Goal: Check status

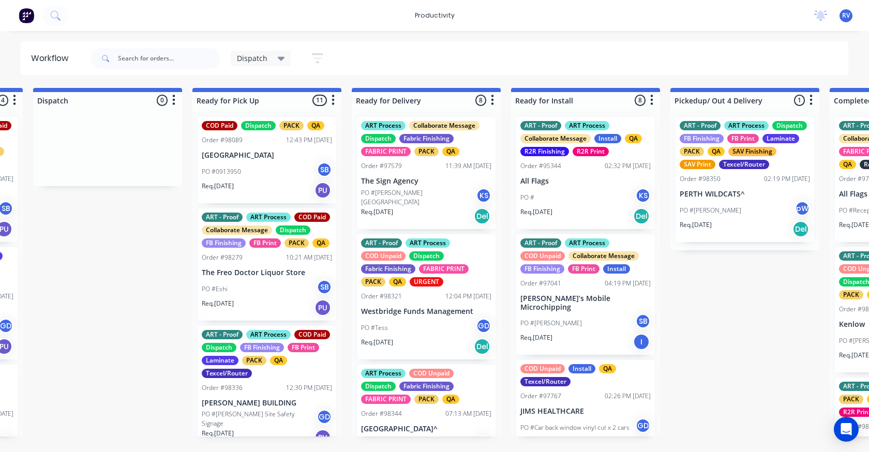
scroll to position [362, 0]
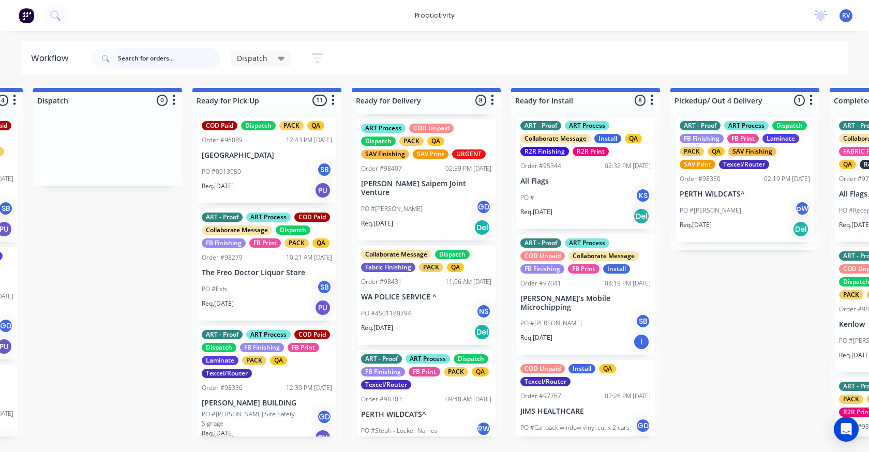
click at [132, 60] on input "text" at bounding box center [169, 58] width 102 height 21
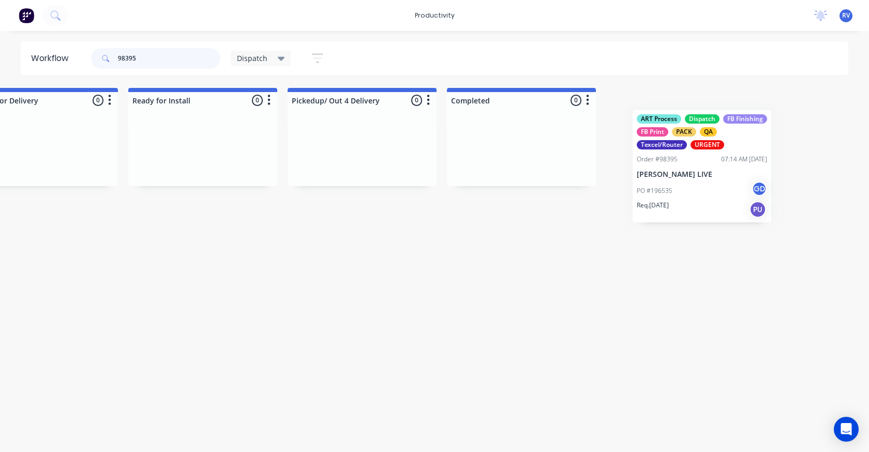
scroll to position [0, 1183]
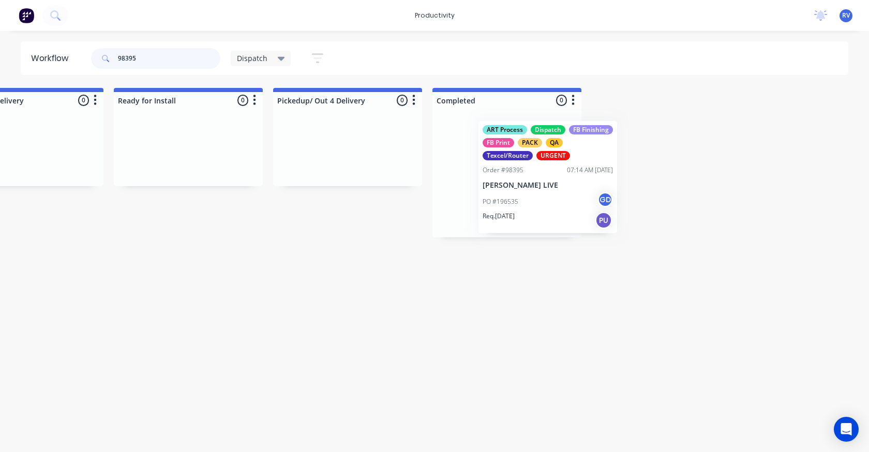
drag, startPoint x: 442, startPoint y: 158, endPoint x: 523, endPoint y: 157, distance: 81.7
click at [523, 161] on div "Submitted 0 Sort By Created date Required date Order number Customer name Most …" at bounding box center [797, 162] width 3974 height 149
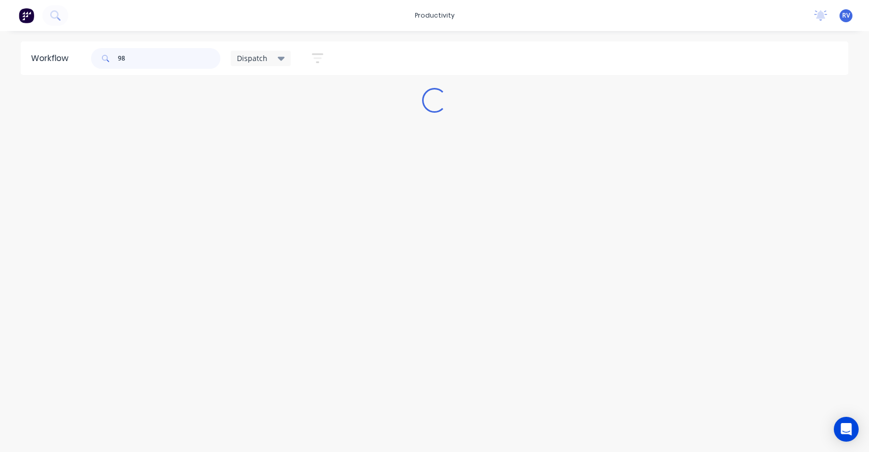
scroll to position [0, 0]
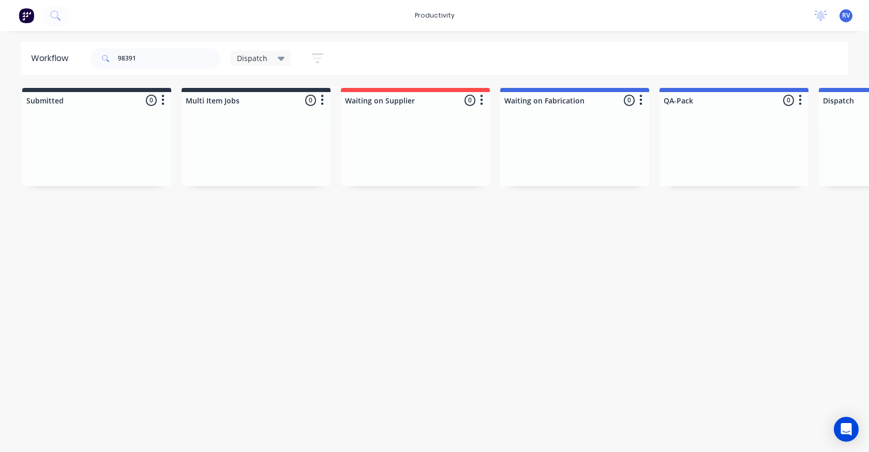
drag, startPoint x: 111, startPoint y: 451, endPoint x: 254, endPoint y: 447, distance: 143.3
click at [253, 390] on html "productivity productivity Workflow Planner Delivery Scheduling Timesheets No ne…" at bounding box center [434, 195] width 869 height 390
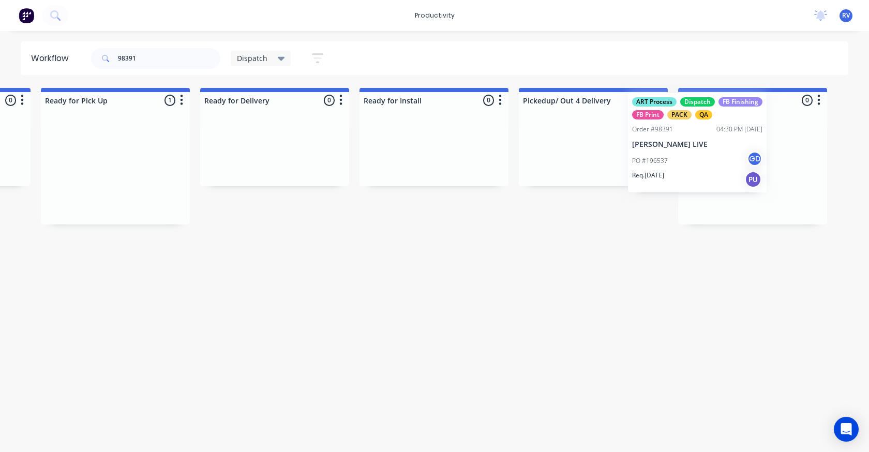
scroll to position [0, 942]
drag, startPoint x: 210, startPoint y: 139, endPoint x: 661, endPoint y: 126, distance: 451.6
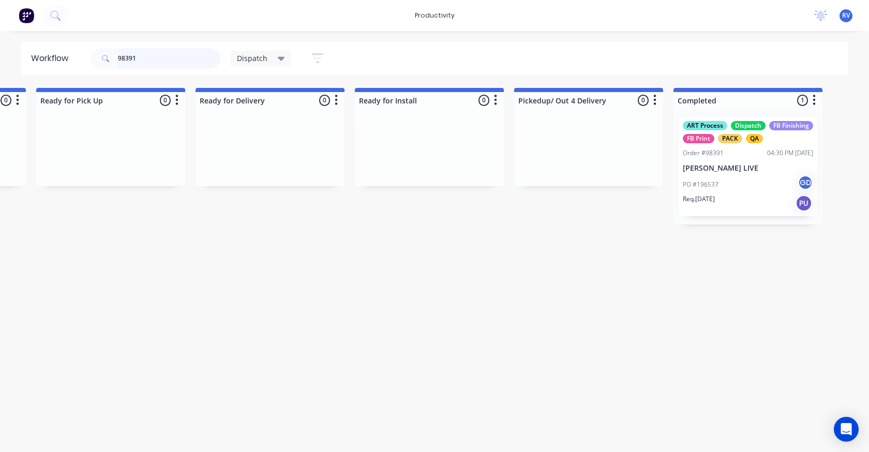
drag, startPoint x: 167, startPoint y: 63, endPoint x: 168, endPoint y: 57, distance: 6.2
click at [166, 63] on input "98391" at bounding box center [169, 58] width 102 height 21
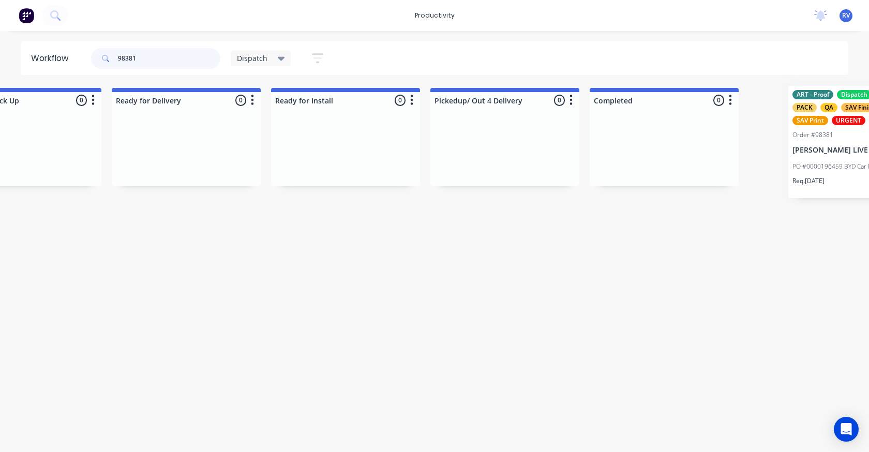
scroll to position [0, 1106]
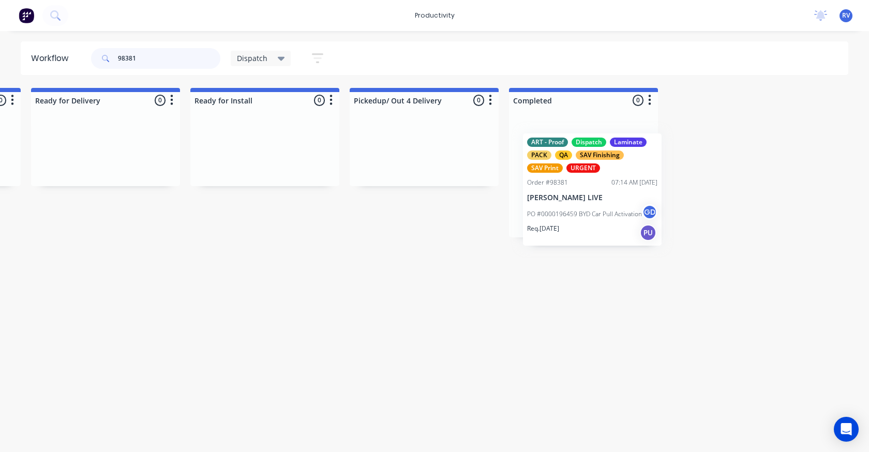
drag, startPoint x: 321, startPoint y: 191, endPoint x: 555, endPoint y: 192, distance: 234.2
click at [555, 192] on div "Submitted 0 Sort By Created date Required date Order number Customer name Most …" at bounding box center [873, 162] width 3974 height 149
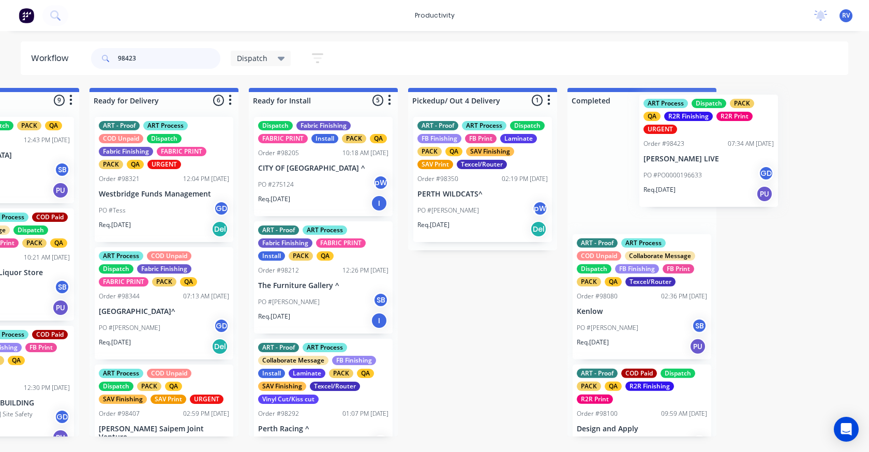
scroll to position [0, 1053]
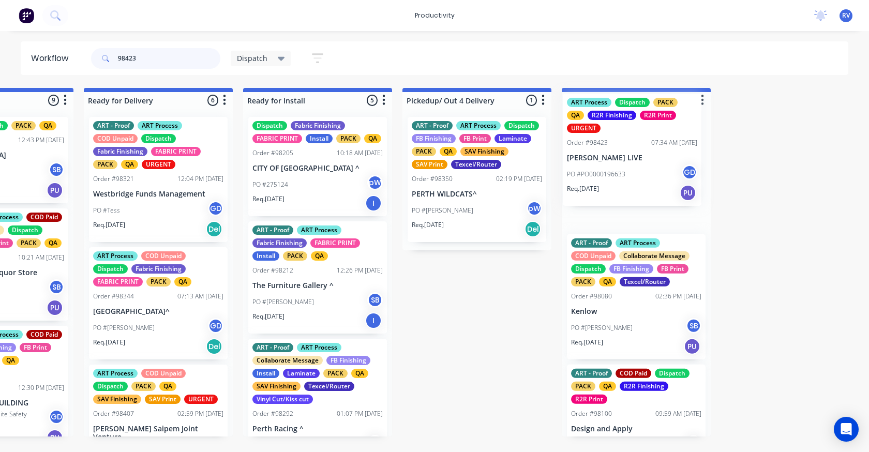
drag, startPoint x: 103, startPoint y: 177, endPoint x: 611, endPoint y: 154, distance: 507.8
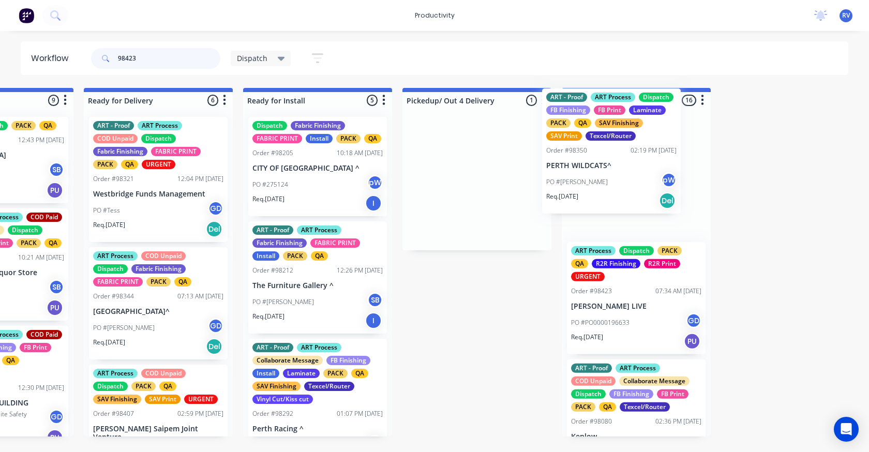
drag, startPoint x: 451, startPoint y: 193, endPoint x: 592, endPoint y: 162, distance: 143.4
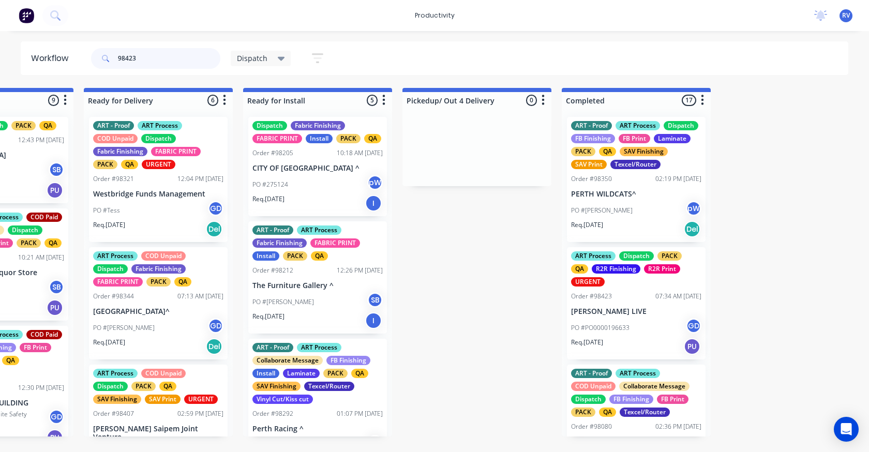
type input "98423"
click at [251, 58] on span "Dispatch" at bounding box center [252, 58] width 31 height 11
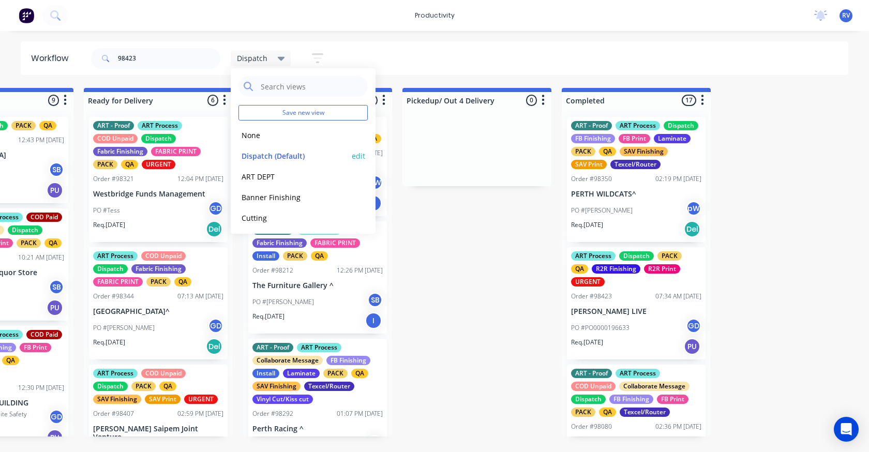
click at [273, 157] on button "Dispatch (Default)" at bounding box center [293, 156] width 110 height 12
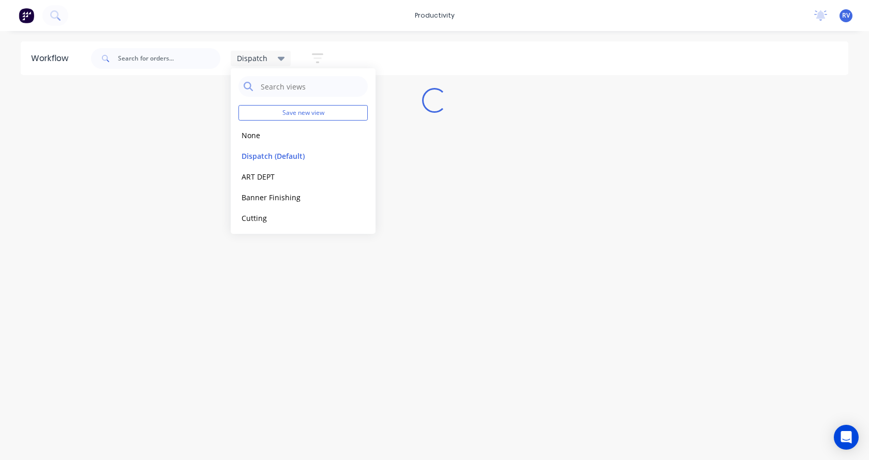
click at [416, 289] on div "Workflow Dispatch Save new view None edit Dispatch (Default) edit ART DEPT edit…" at bounding box center [434, 240] width 869 height 398
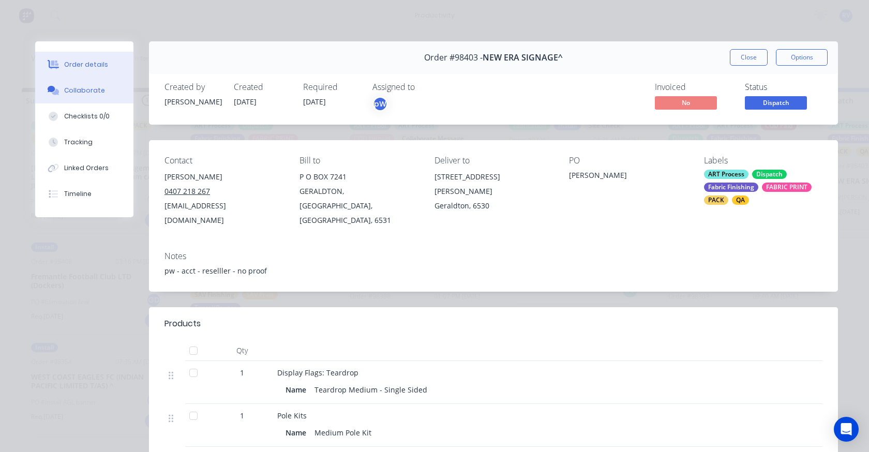
click at [66, 89] on div "Collaborate" at bounding box center [84, 90] width 41 height 9
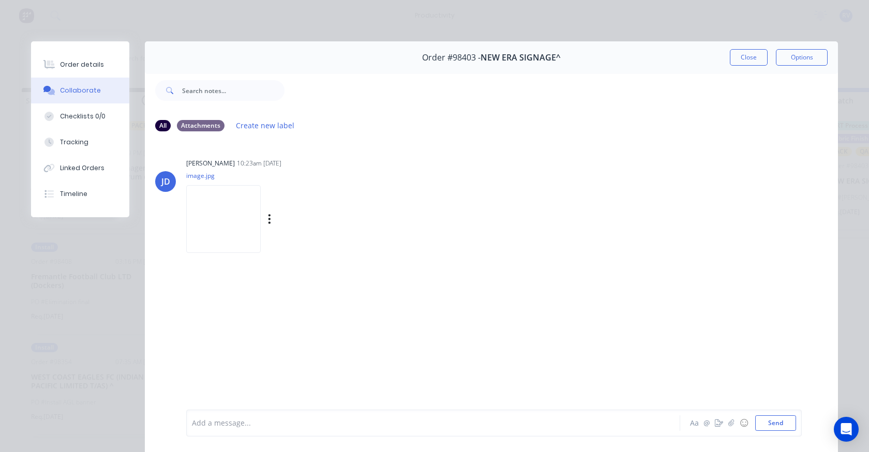
click at [209, 228] on img at bounding box center [223, 219] width 74 height 68
drag, startPoint x: 751, startPoint y: 59, endPoint x: 649, endPoint y: 163, distance: 145.2
click at [751, 58] on button "Close" at bounding box center [749, 57] width 38 height 17
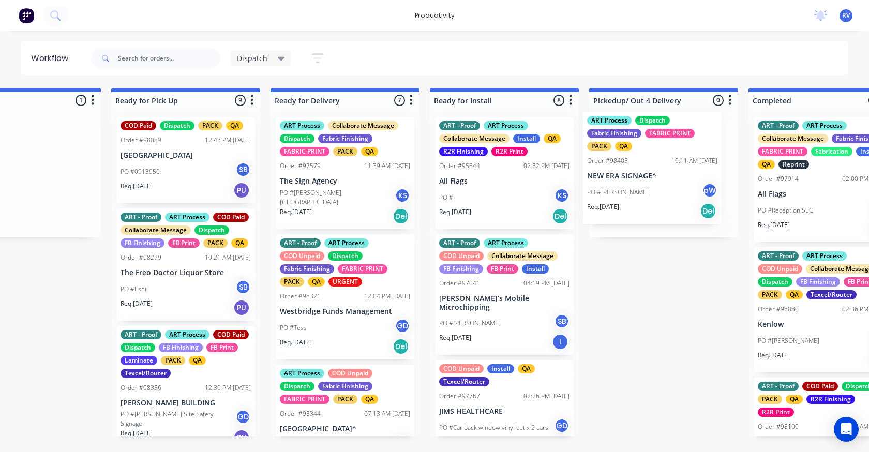
scroll to position [0, 871]
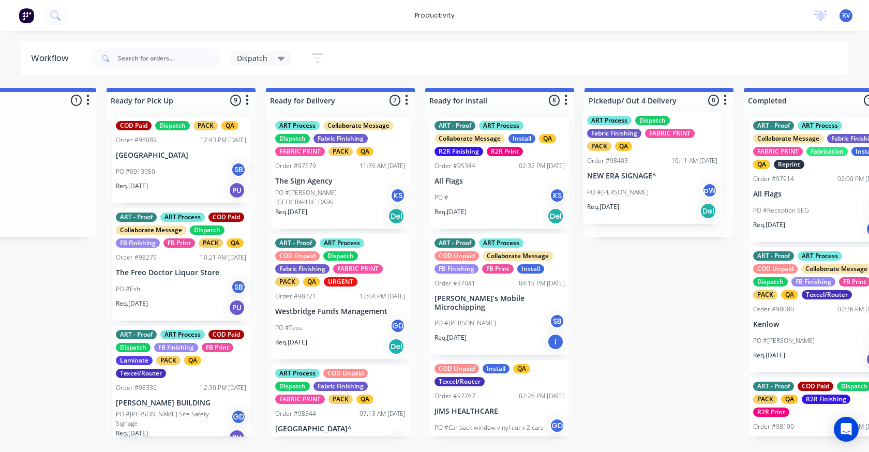
drag, startPoint x: 488, startPoint y: 198, endPoint x: 633, endPoint y: 193, distance: 145.9
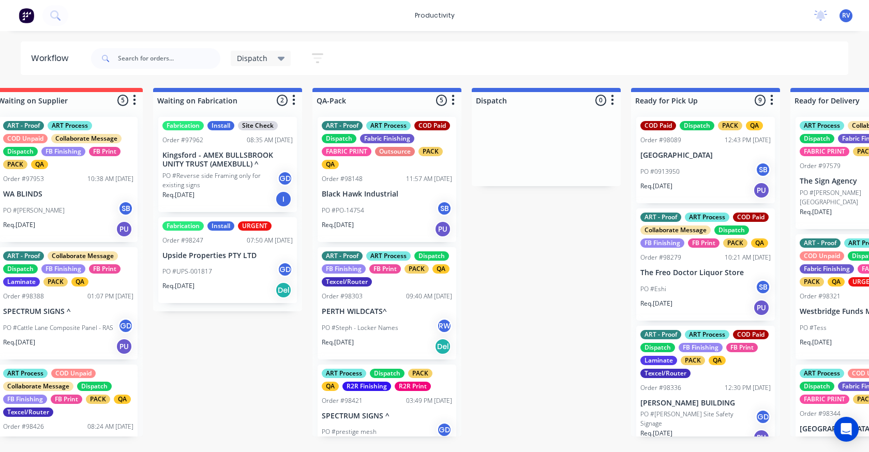
scroll to position [0, 330]
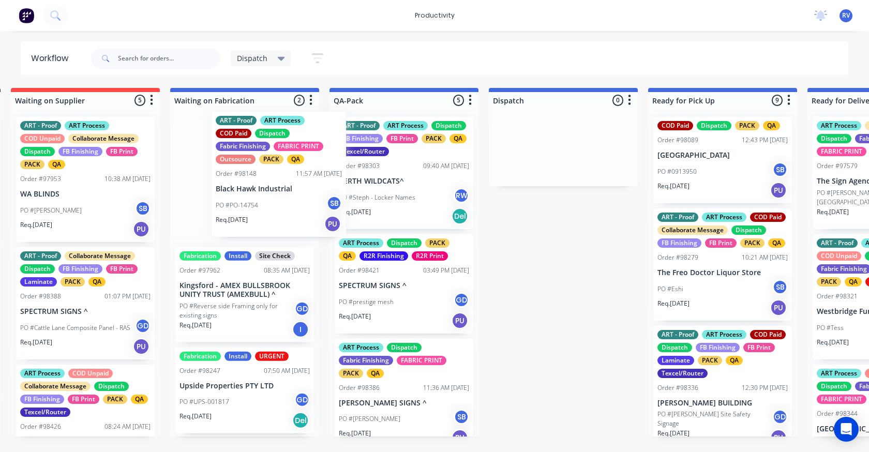
drag, startPoint x: 397, startPoint y: 194, endPoint x: 266, endPoint y: 188, distance: 131.0
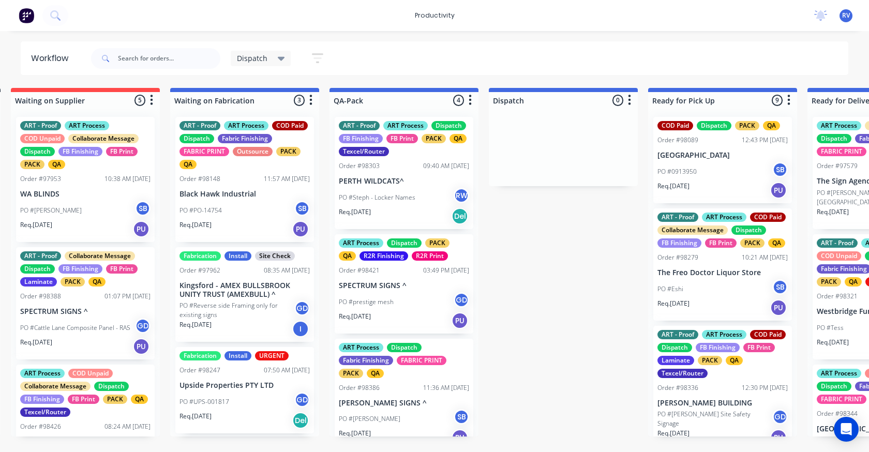
click at [263, 184] on div "ART - Proof ART Process COD Paid Dispatch Fabric Finishing FABRIC PRINT Outsour…" at bounding box center [244, 179] width 139 height 125
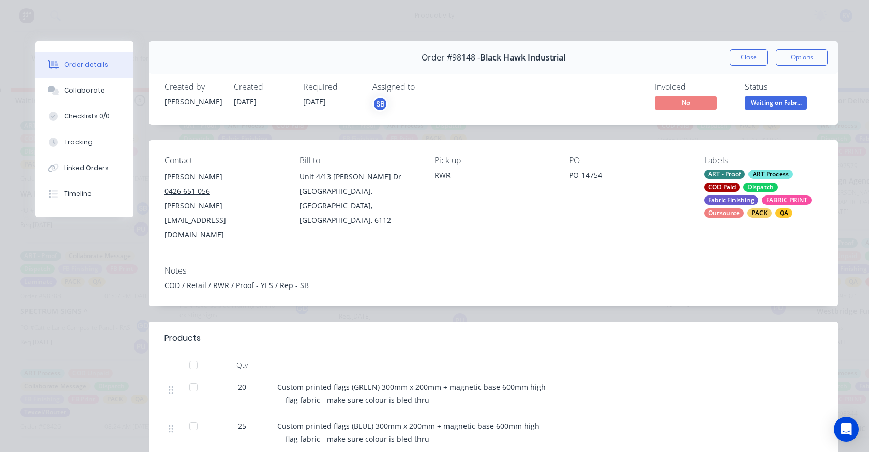
click at [756, 202] on div "ART - Proof ART Process COD Paid Dispatch Fabric Finishing FABRIC PRINT Outsour…" at bounding box center [763, 194] width 118 height 48
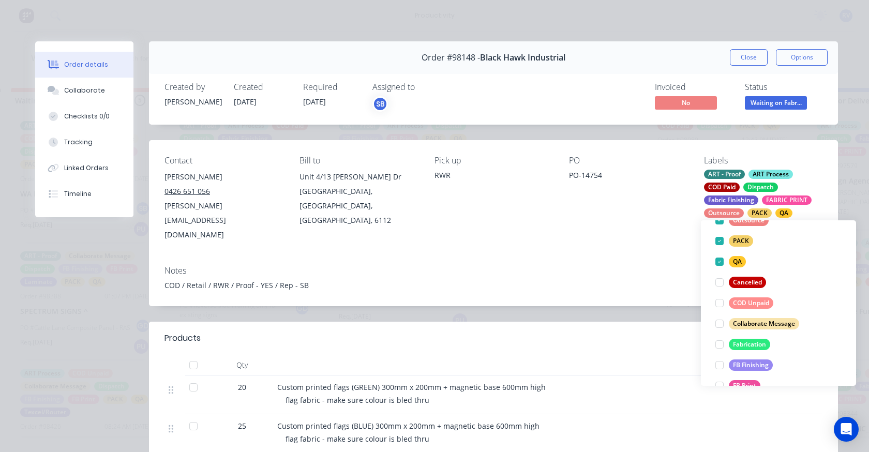
scroll to position [259, 0]
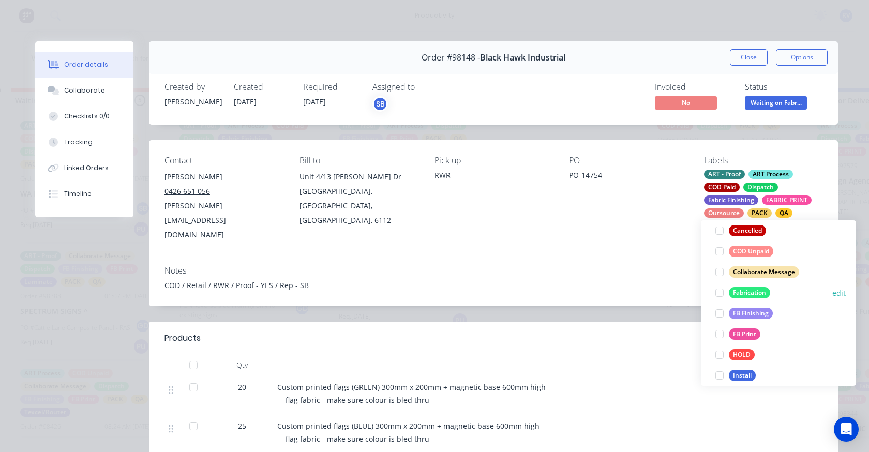
click at [746, 285] on div "Fabrication edit" at bounding box center [778, 292] width 134 height 21
click at [719, 291] on div at bounding box center [719, 292] width 21 height 21
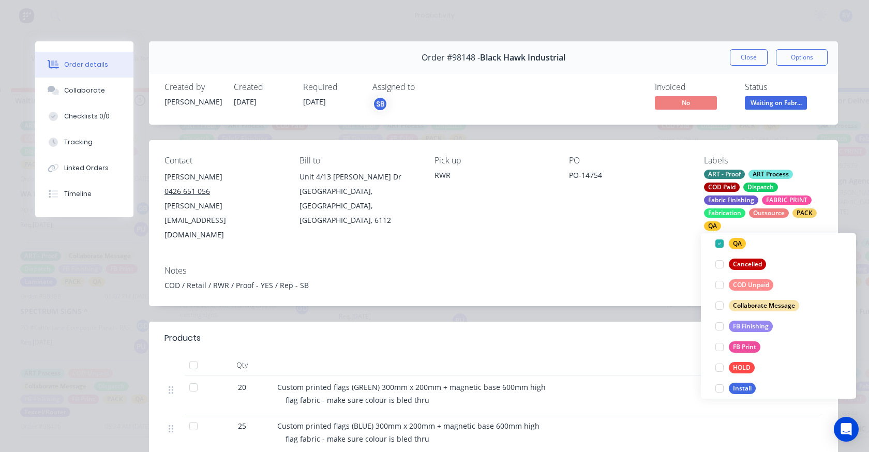
scroll to position [134, 0]
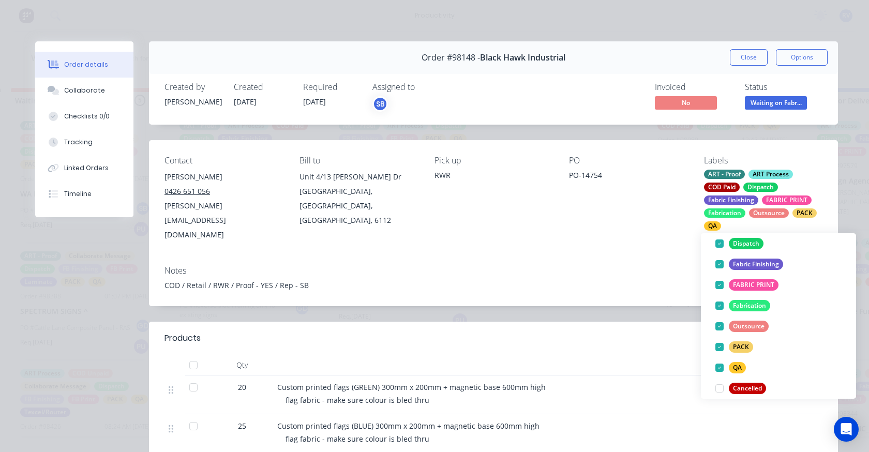
click at [638, 218] on div "PO PO-14754" at bounding box center [628, 199] width 118 height 86
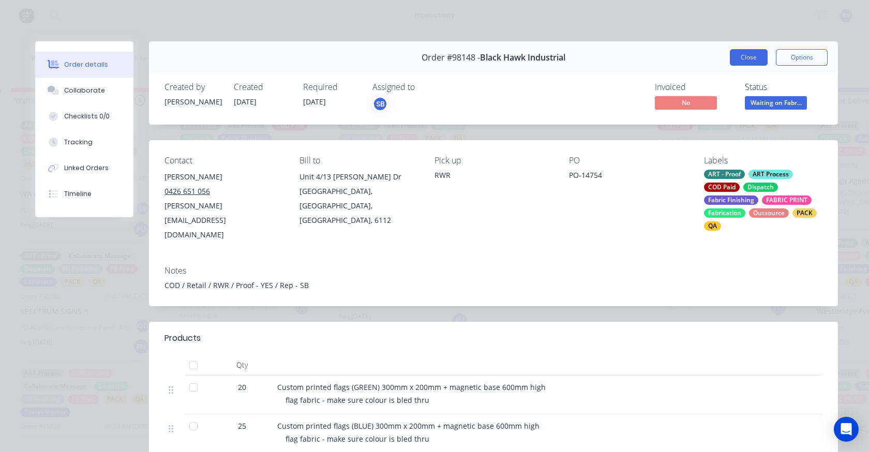
click at [736, 50] on button "Close" at bounding box center [749, 57] width 38 height 17
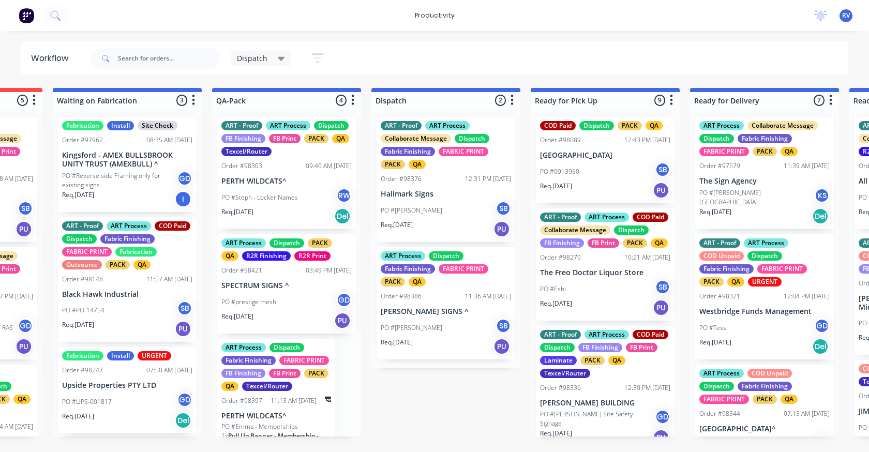
scroll to position [0, 587]
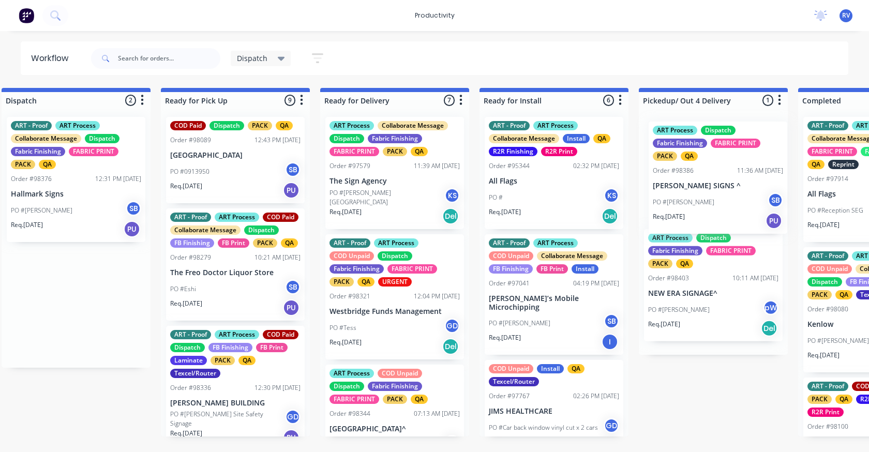
drag, startPoint x: 307, startPoint y: 336, endPoint x: 708, endPoint y: 205, distance: 421.9
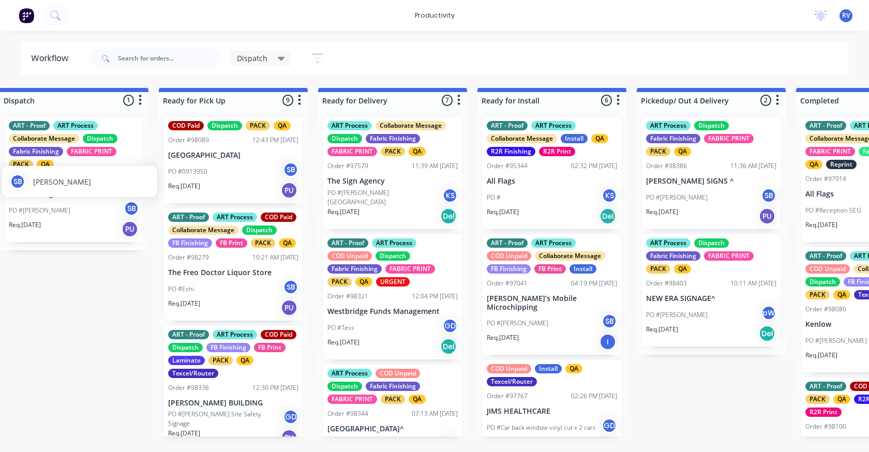
drag, startPoint x: 75, startPoint y: 191, endPoint x: 60, endPoint y: 182, distance: 17.8
click at [55, 183] on span "[PERSON_NAME]" at bounding box center [62, 181] width 58 height 11
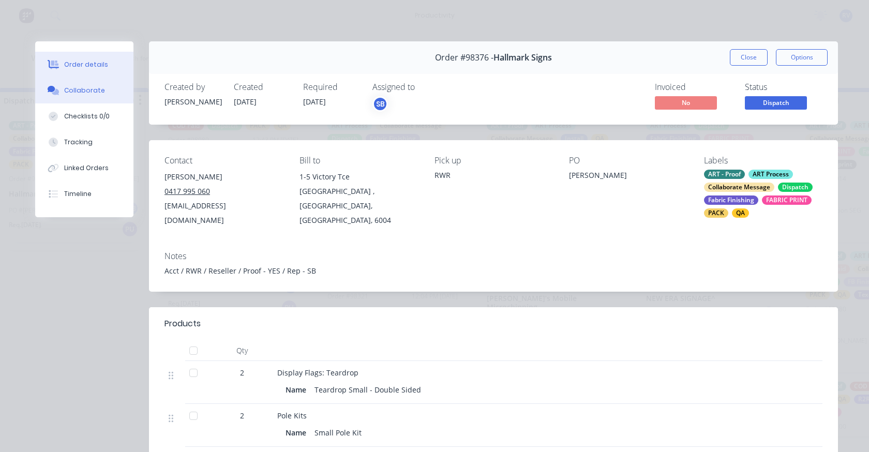
click at [50, 91] on icon at bounding box center [52, 89] width 8 height 6
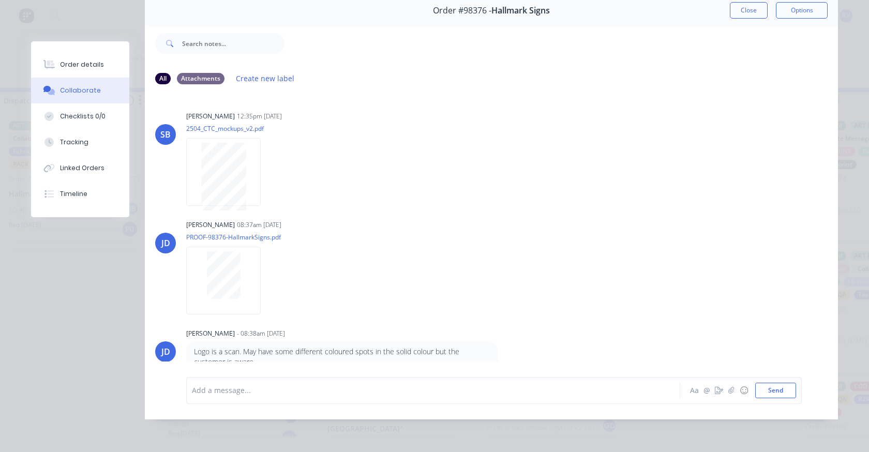
scroll to position [3, 0]
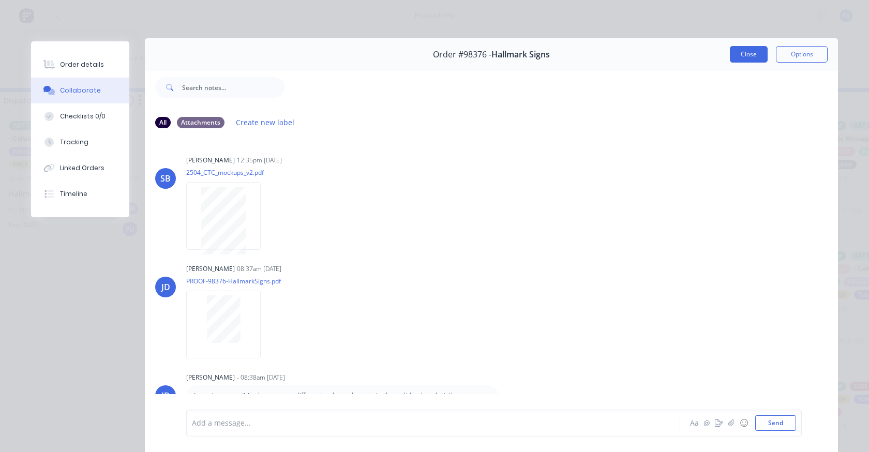
click at [747, 60] on div "Order #98376 - Hallmark Signs Close Options" at bounding box center [491, 54] width 693 height 33
click at [740, 59] on button "Close" at bounding box center [749, 54] width 38 height 17
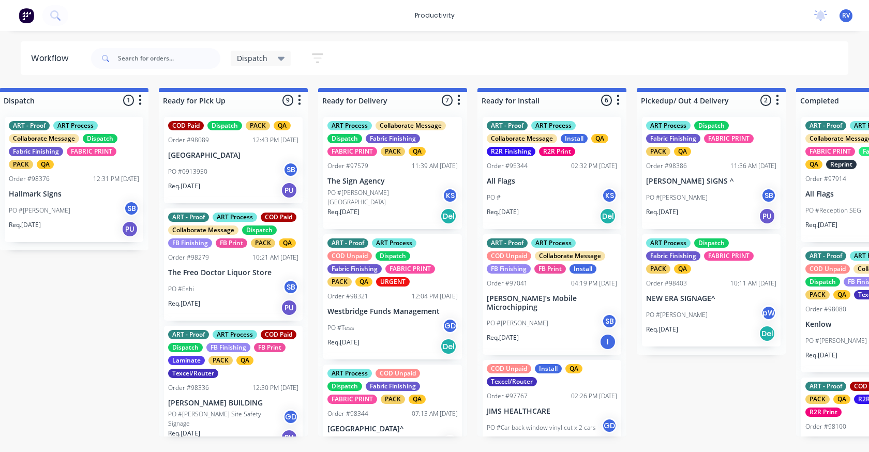
click at [60, 230] on div "Req. 03/09/25 PU" at bounding box center [74, 229] width 130 height 18
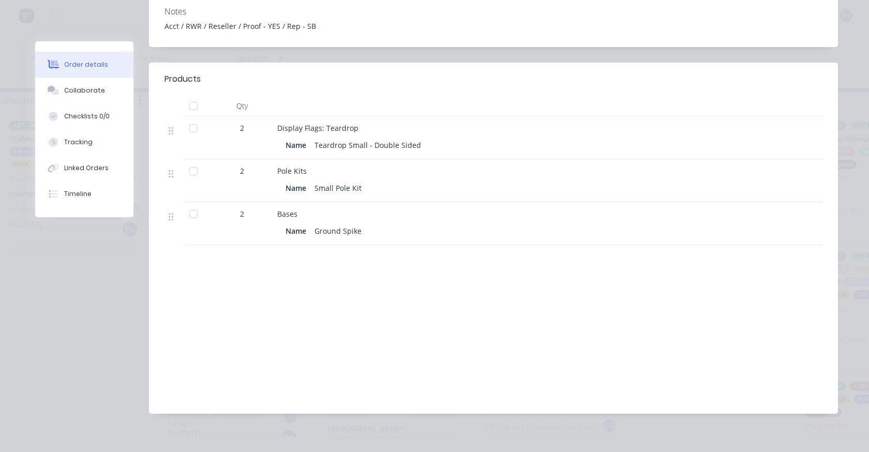
scroll to position [0, 0]
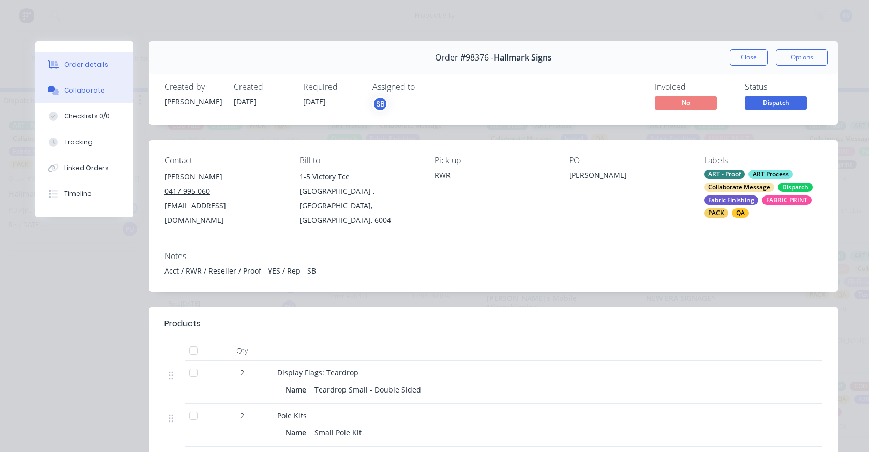
click at [90, 98] on button "Collaborate" at bounding box center [84, 91] width 98 height 26
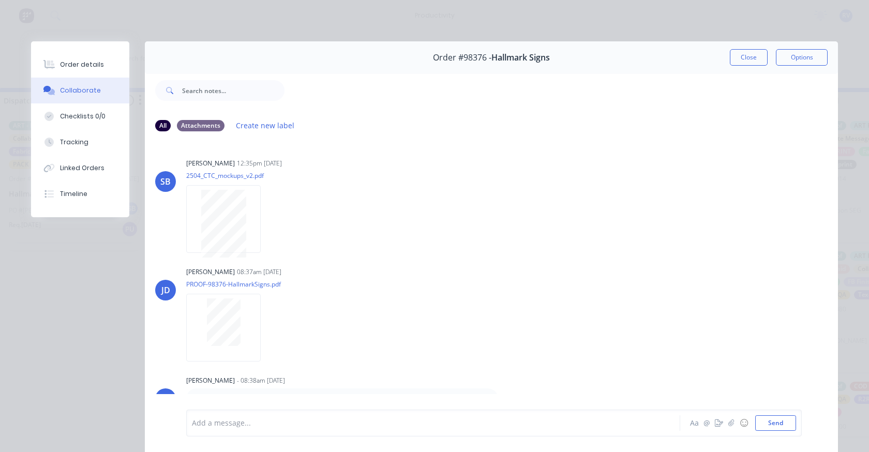
scroll to position [230, 0]
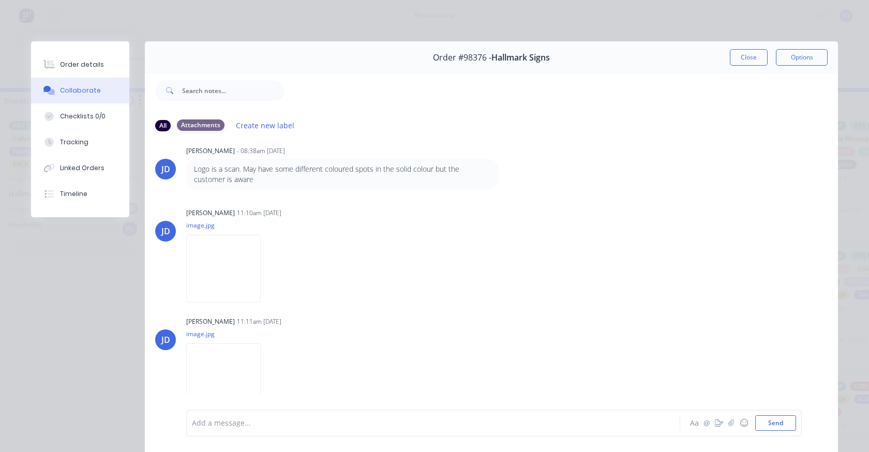
click at [204, 127] on div "Attachments" at bounding box center [201, 124] width 48 height 11
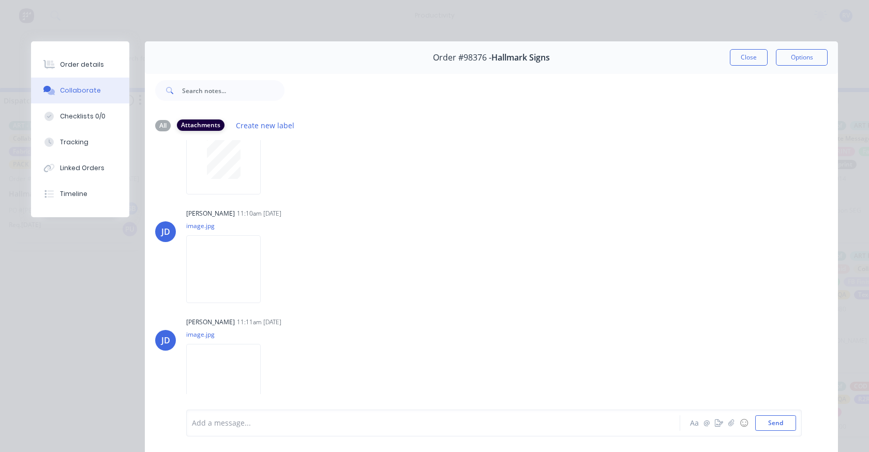
click at [204, 127] on div "Attachments" at bounding box center [201, 124] width 48 height 11
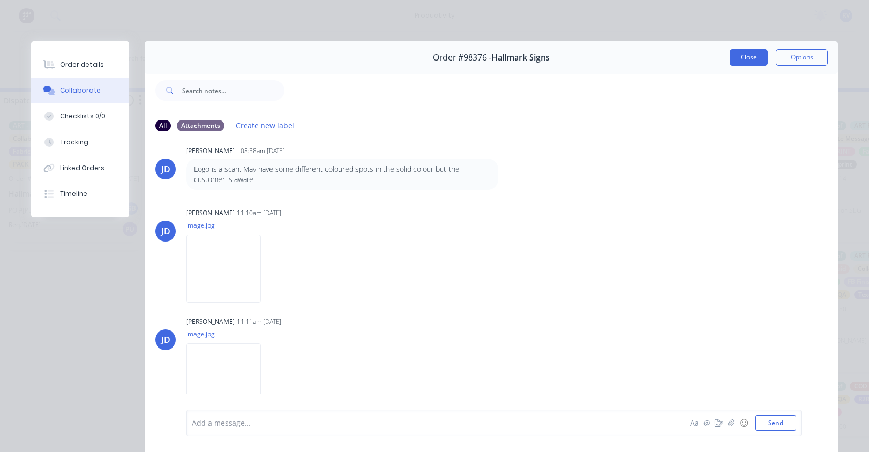
click at [739, 57] on button "Close" at bounding box center [749, 57] width 38 height 17
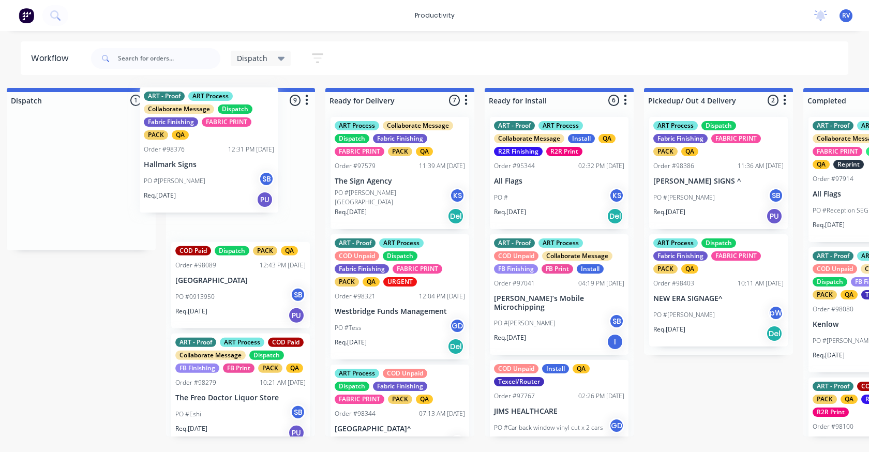
scroll to position [0, 810]
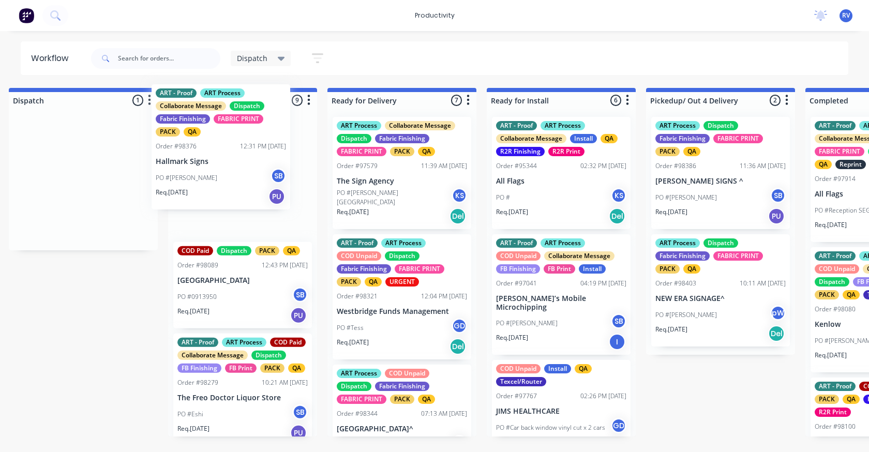
drag, startPoint x: 69, startPoint y: 191, endPoint x: 220, endPoint y: 157, distance: 154.3
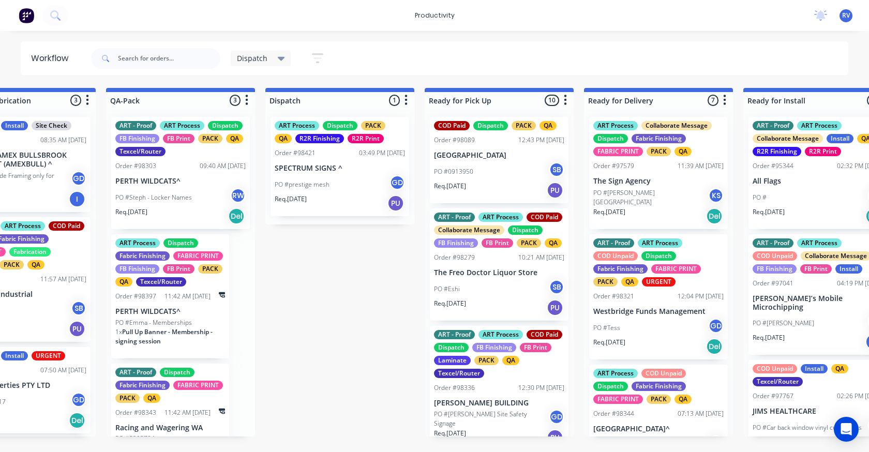
scroll to position [0, 560]
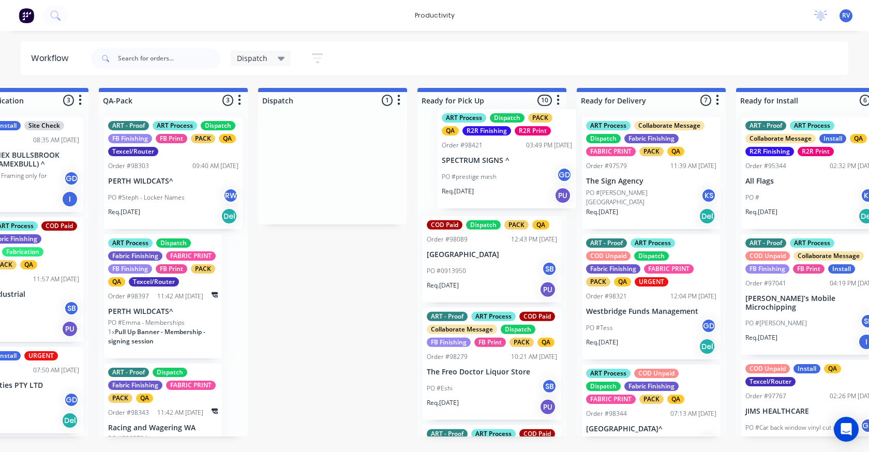
drag, startPoint x: 438, startPoint y: 158, endPoint x: 479, endPoint y: 158, distance: 41.4
